Goal: Find contact information: Find contact information

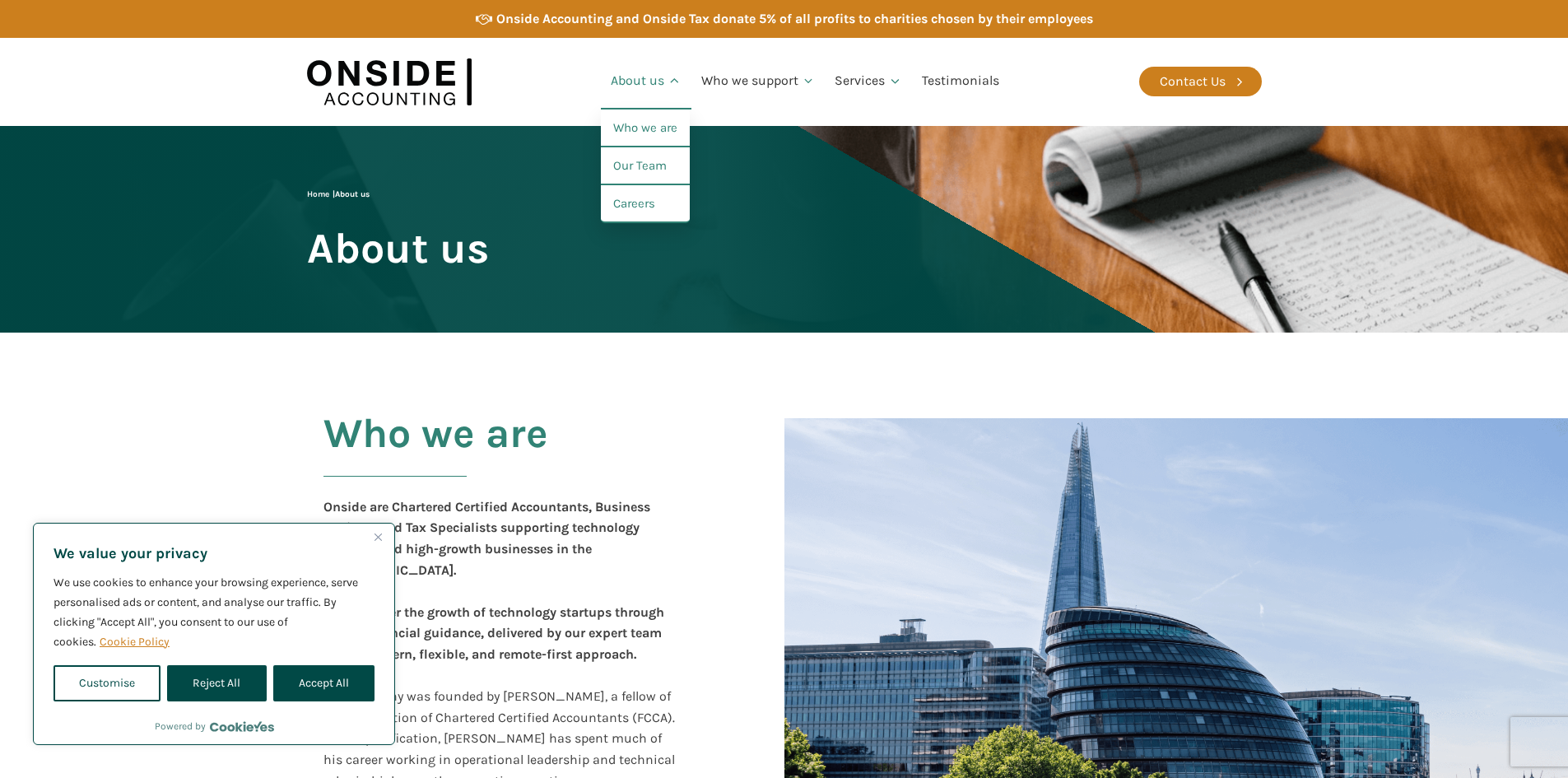
click at [648, 79] on link "About us" at bounding box center [646, 81] width 90 height 56
click at [648, 166] on link "Our Team" at bounding box center [645, 165] width 89 height 37
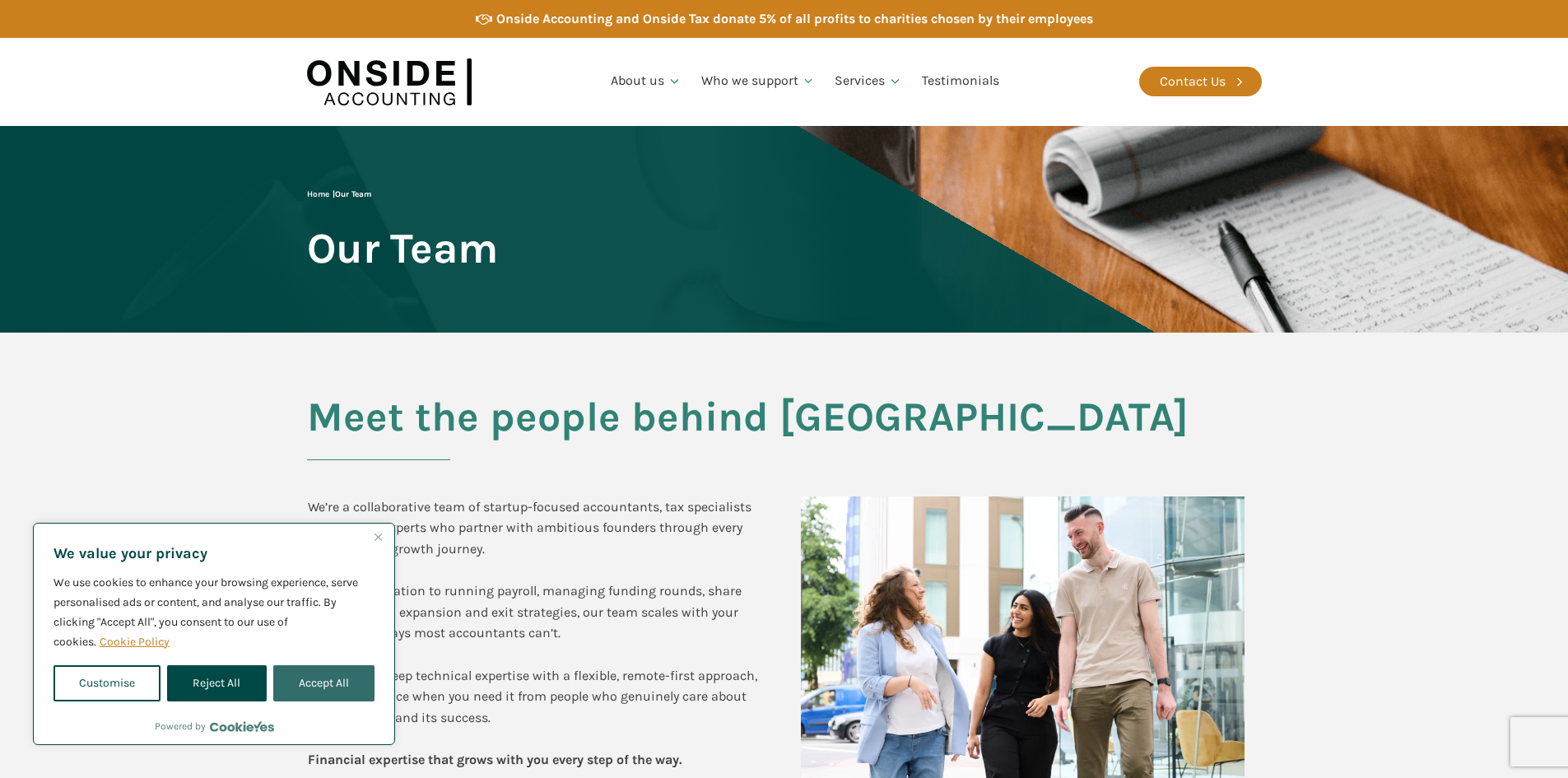
click at [305, 670] on button "Accept All" at bounding box center [323, 683] width 101 height 37
checkbox input "true"
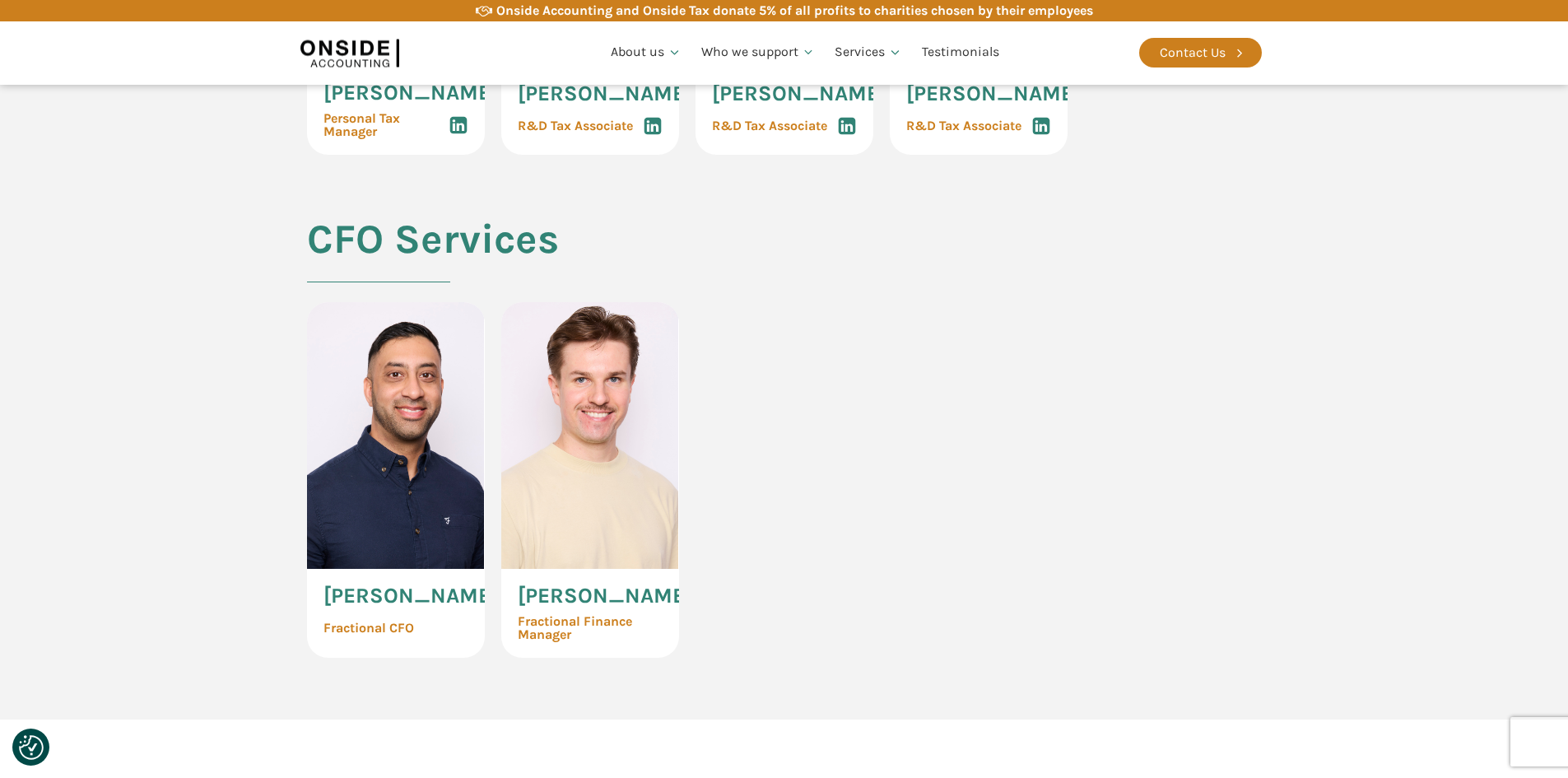
scroll to position [3438, 0]
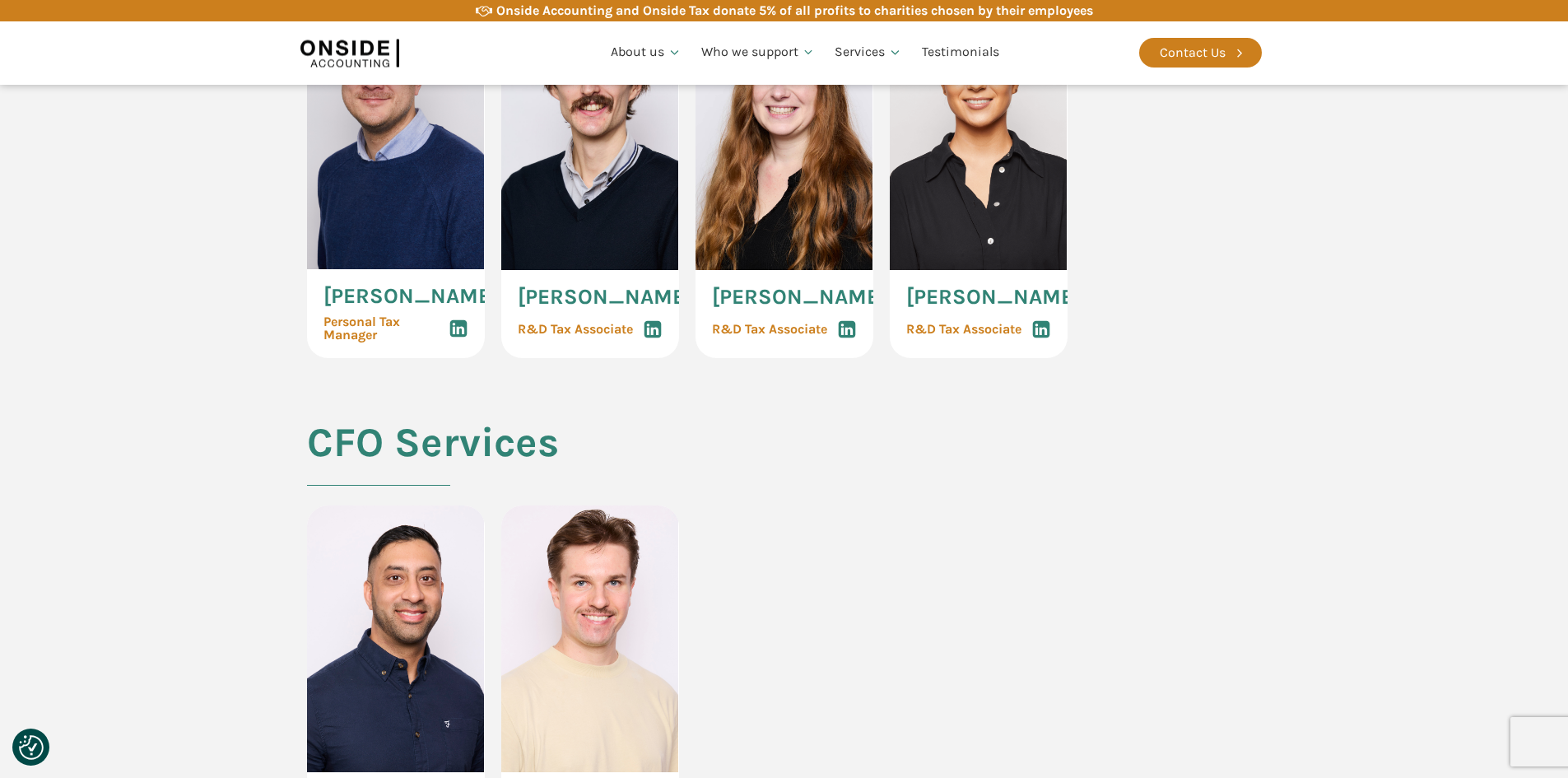
click at [656, 338] on use at bounding box center [652, 329] width 17 height 17
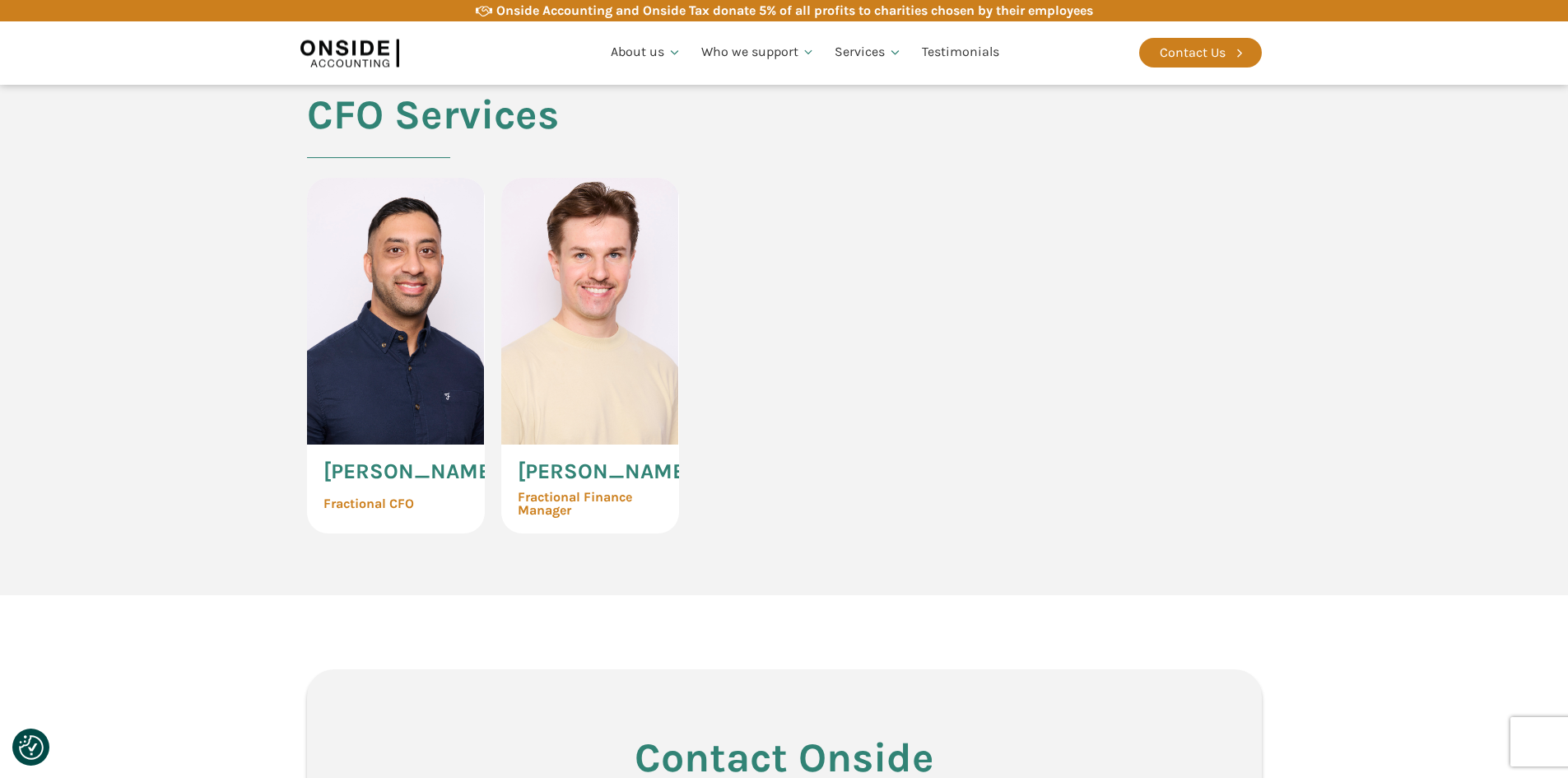
scroll to position [3767, 0]
copy span "arcin Tendera"
copy span "Marcin Tendera"
drag, startPoint x: 607, startPoint y: 564, endPoint x: 515, endPoint y: 537, distance: 95.9
click at [515, 531] on div "Marcin Tendera Fractional Finance Manager" at bounding box center [590, 487] width 178 height 89
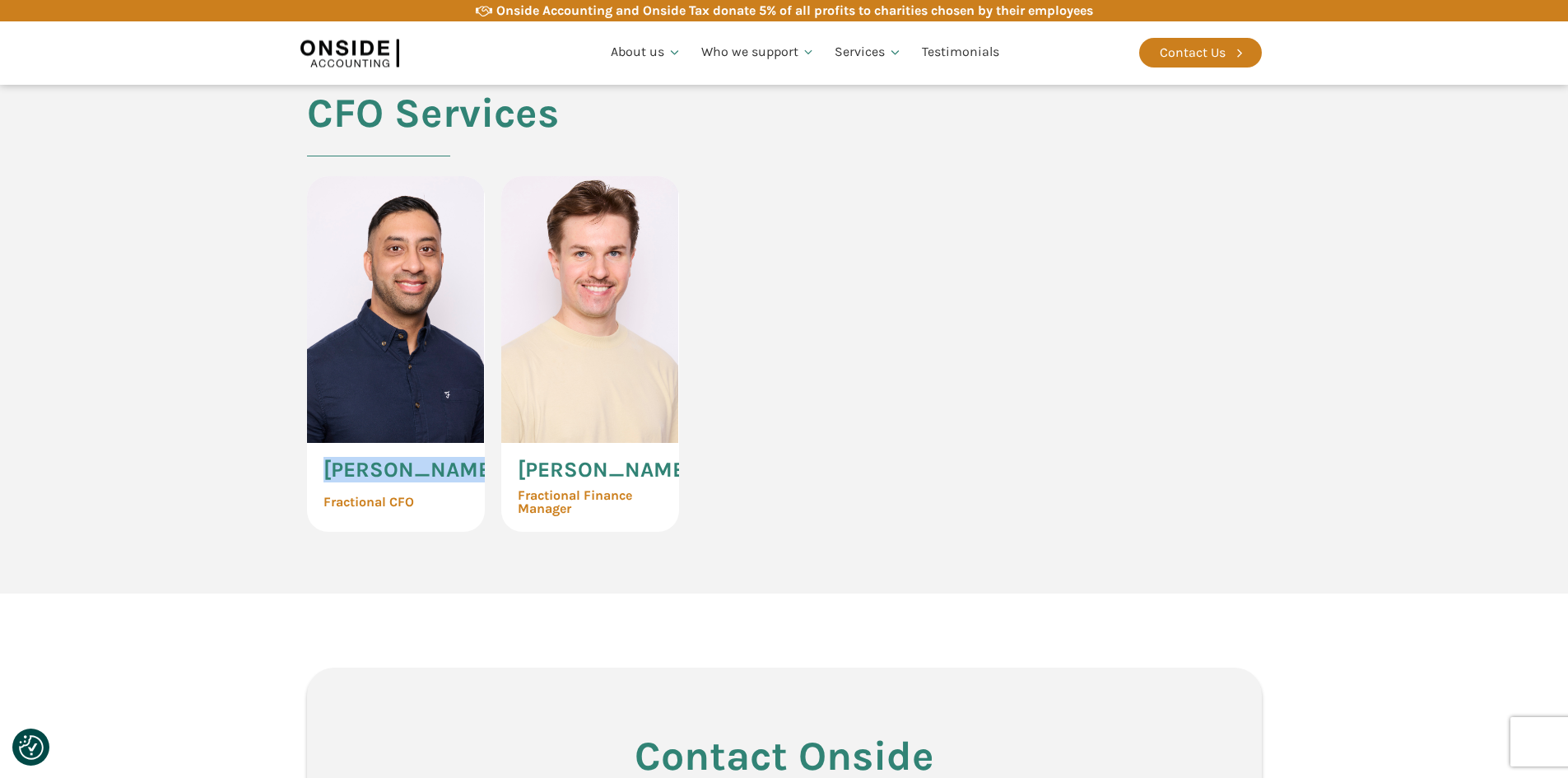
copy span "Imran Chagpar"
drag, startPoint x: 472, startPoint y: 530, endPoint x: 322, endPoint y: 537, distance: 150.2
click at [322, 531] on div "Imran Chagpar Fractional CFO" at bounding box center [395, 487] width 178 height 89
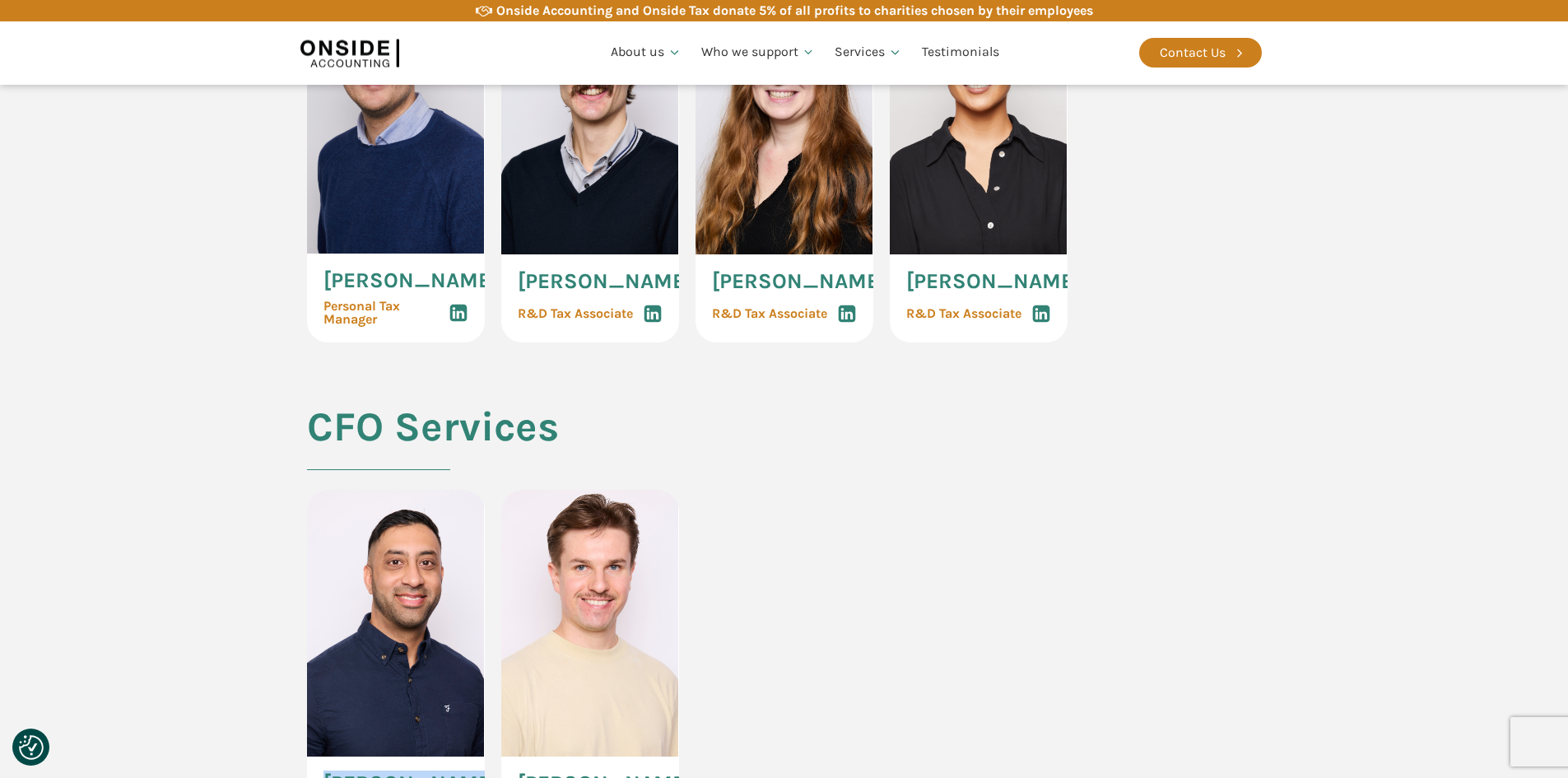
scroll to position [3438, 0]
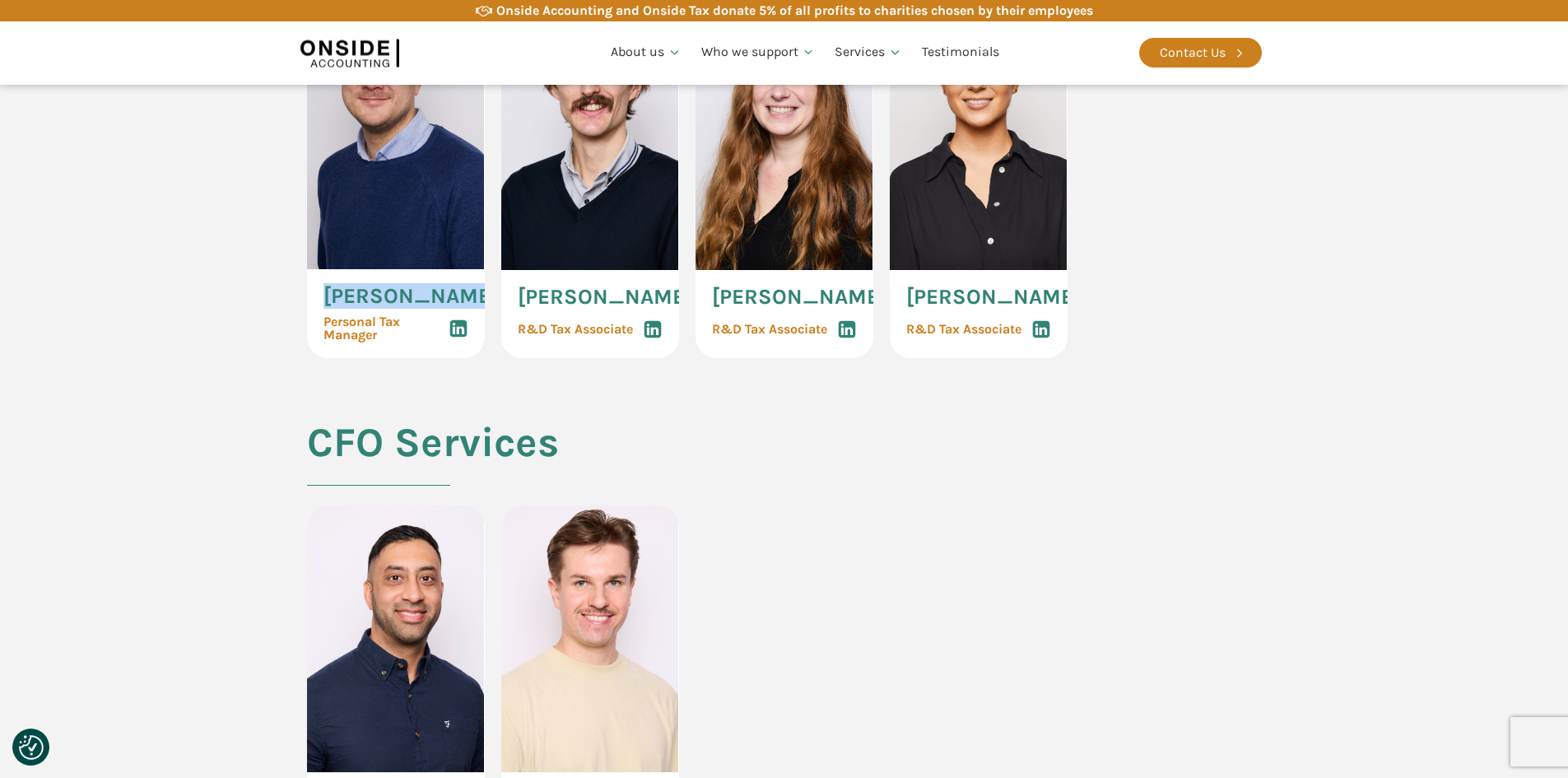
copy span "Robert Hadden"
drag, startPoint x: 478, startPoint y: 362, endPoint x: 319, endPoint y: 351, distance: 159.4
click at [319, 351] on div "Robert Hadden Personal Tax Manager" at bounding box center [395, 313] width 178 height 89
click at [455, 339] on icon at bounding box center [458, 329] width 20 height 20
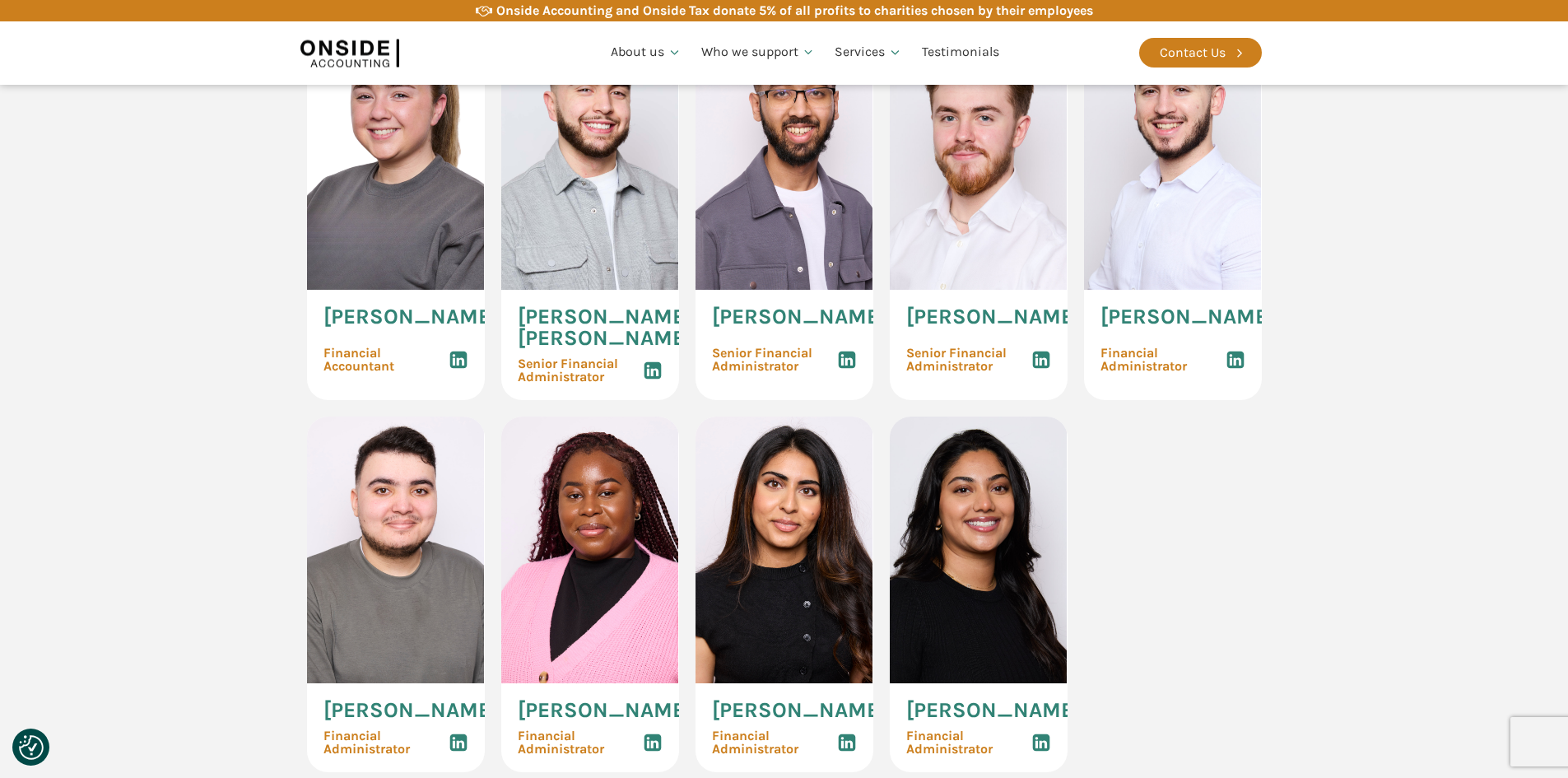
scroll to position [2532, 0]
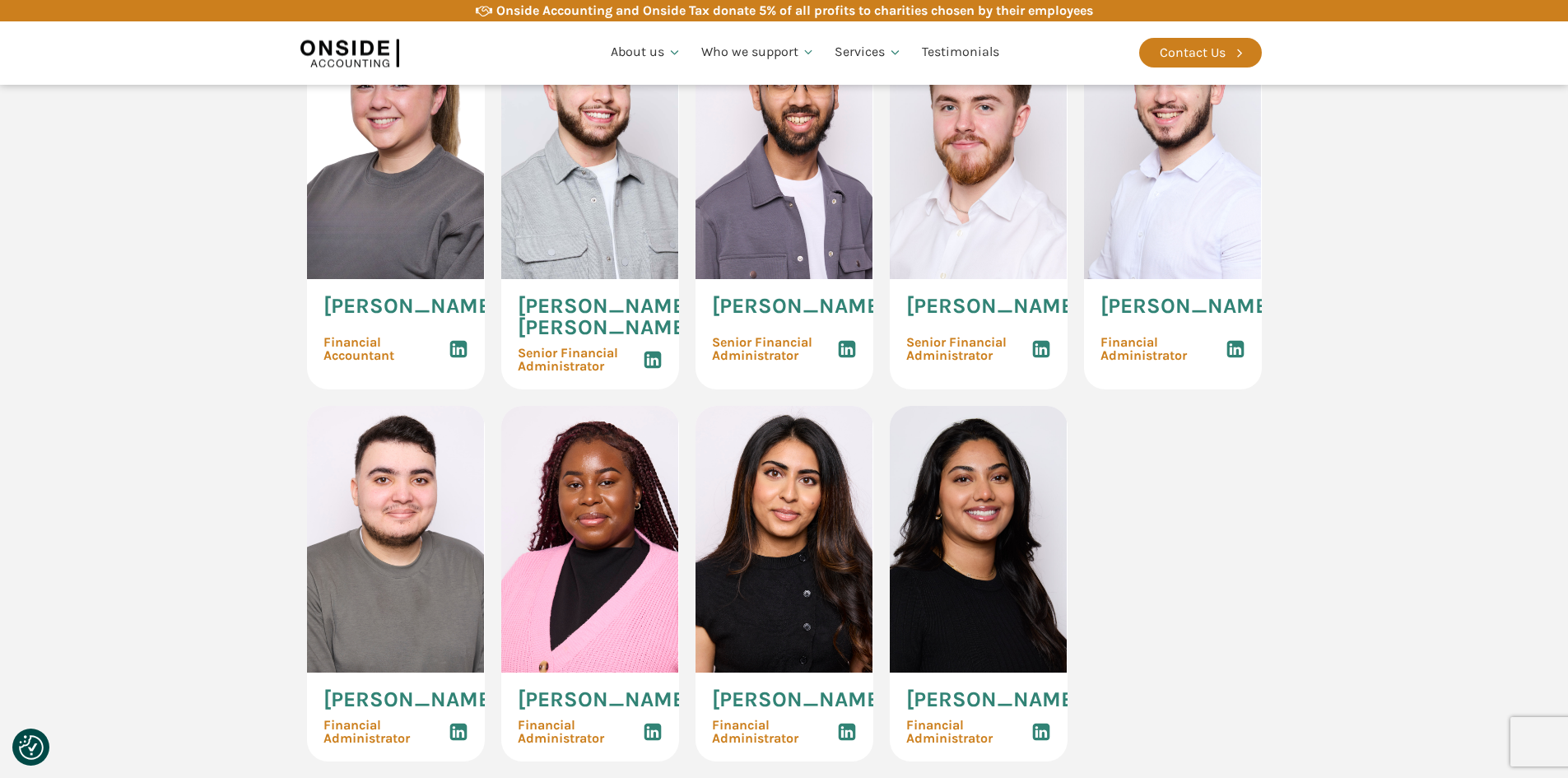
click at [840, 357] on use at bounding box center [847, 348] width 17 height 17
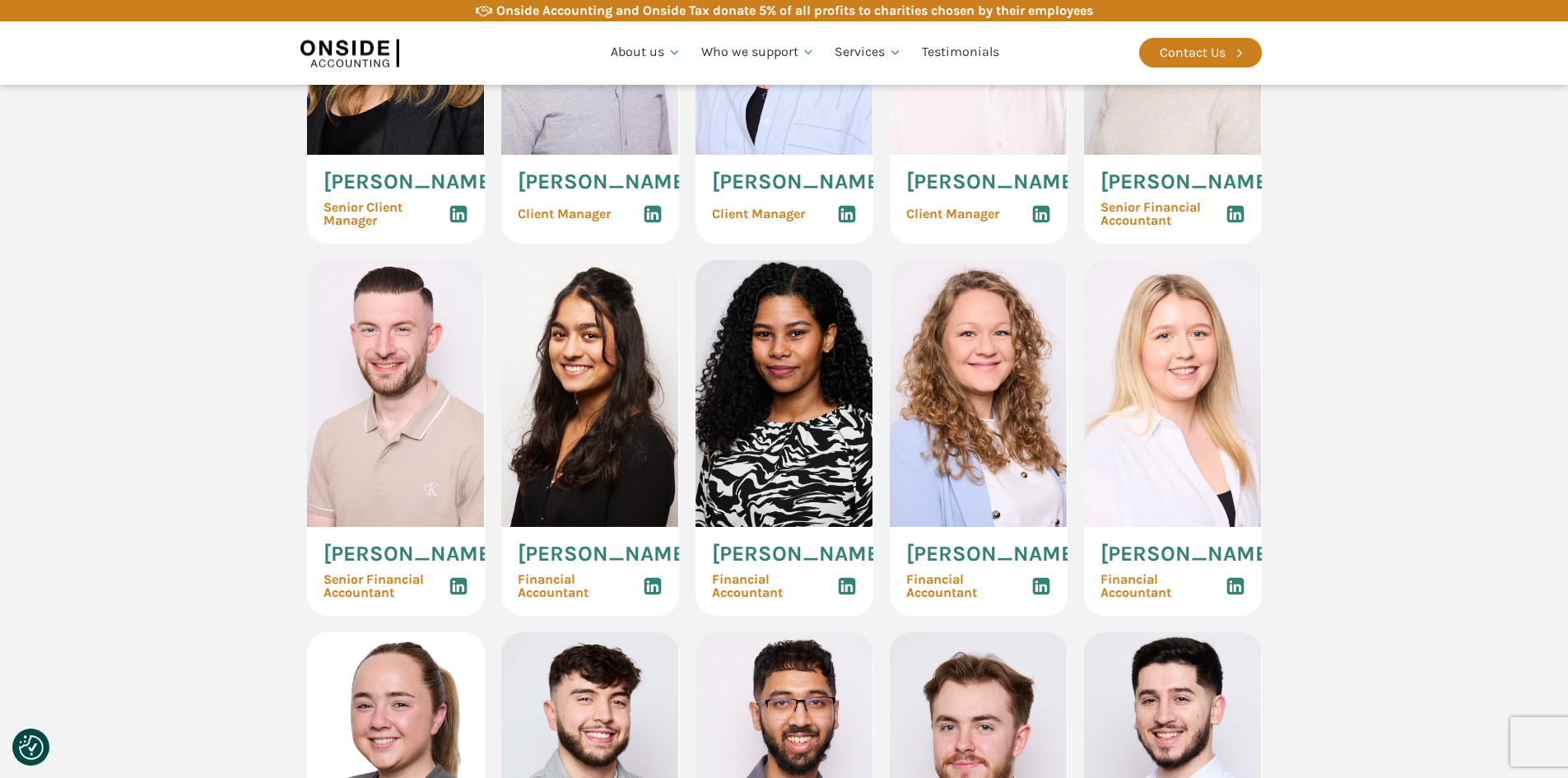
scroll to position [1709, 0]
